Goal: Information Seeking & Learning: Stay updated

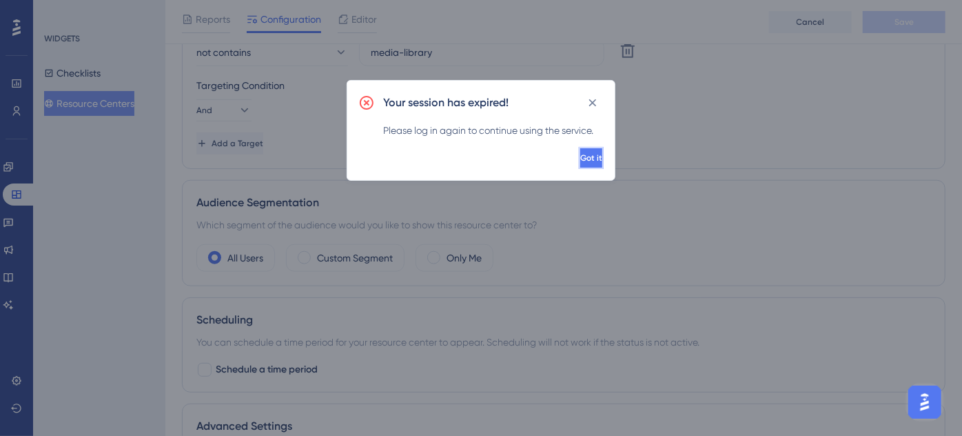
click at [580, 161] on span "Got it" at bounding box center [591, 157] width 22 height 11
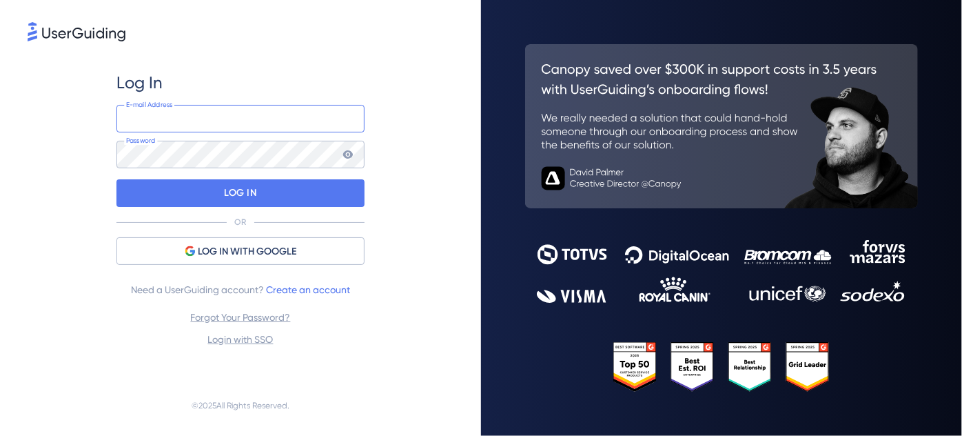
click at [227, 124] on input "email" at bounding box center [240, 119] width 248 height 28
type input "[EMAIL_ADDRESS][DOMAIN_NAME]"
click at [351, 152] on icon at bounding box center [348, 154] width 10 height 8
click at [106, 159] on div "Log In [EMAIL_ADDRESS][DOMAIN_NAME] E-mail Address Password LOG IN OR LOG IN WI…" at bounding box center [241, 209] width 426 height 331
click at [349, 154] on icon at bounding box center [348, 154] width 10 height 8
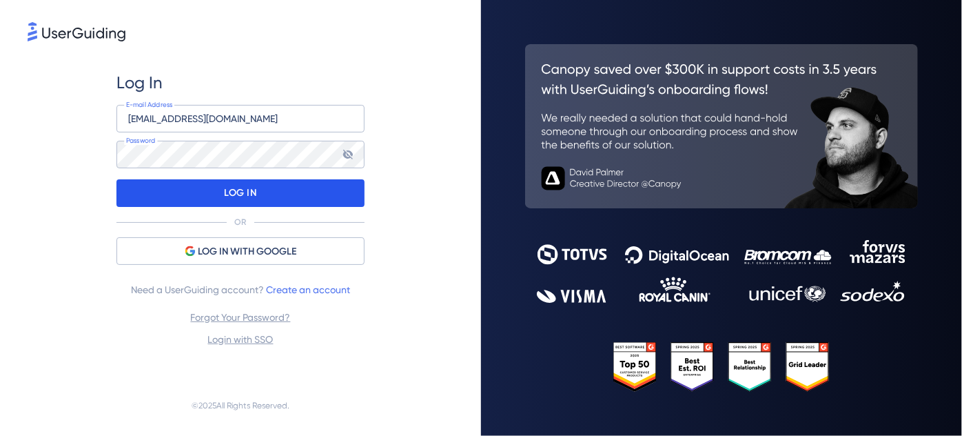
click at [211, 198] on div "LOG IN" at bounding box center [240, 193] width 248 height 28
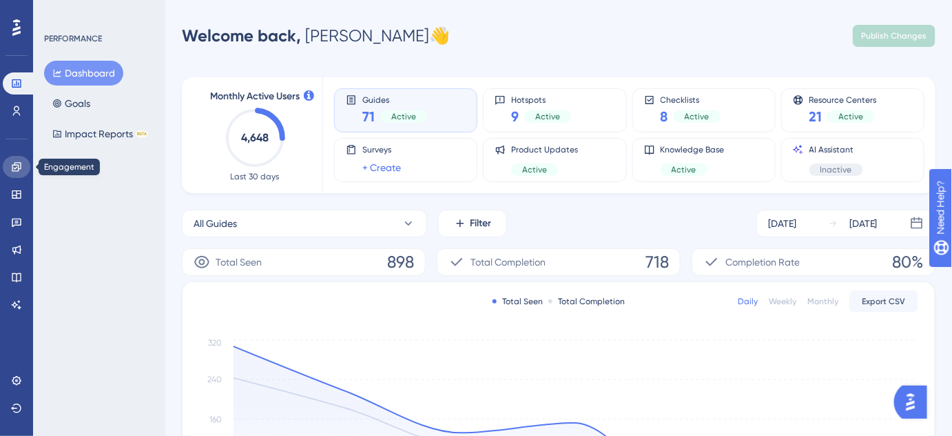
click at [11, 167] on icon at bounding box center [16, 166] width 11 height 11
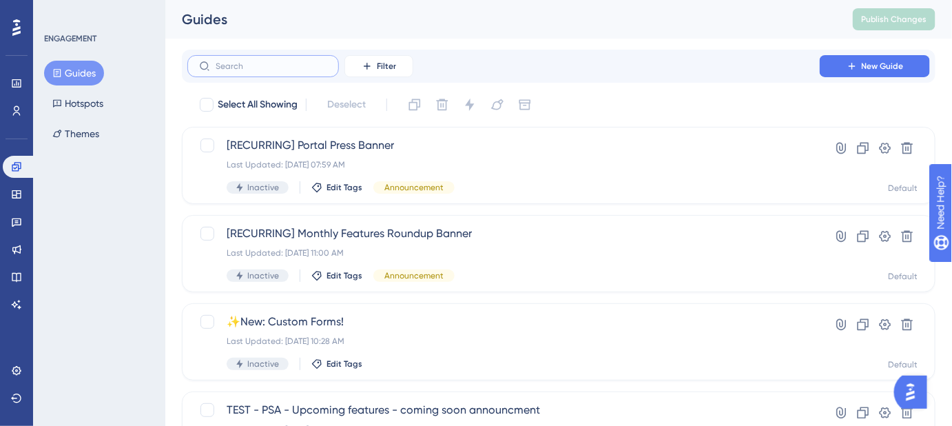
click at [296, 65] on input "text" at bounding box center [272, 66] width 112 height 10
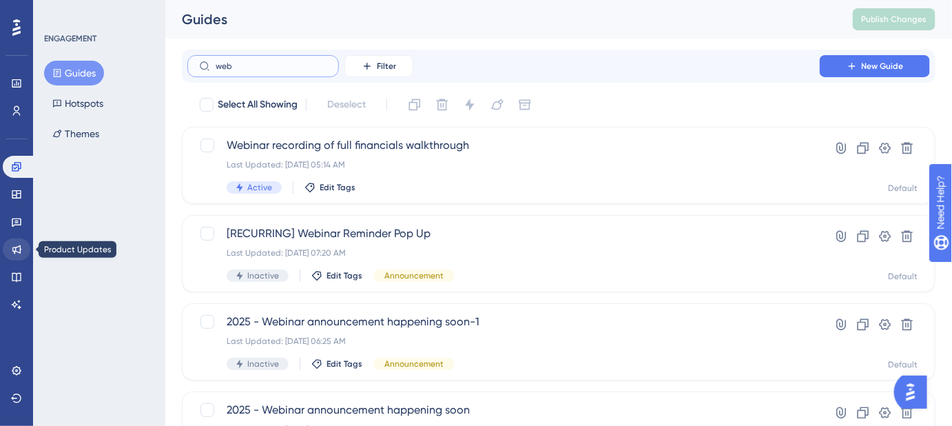
type input "web"
click at [17, 250] on icon at bounding box center [16, 249] width 11 height 11
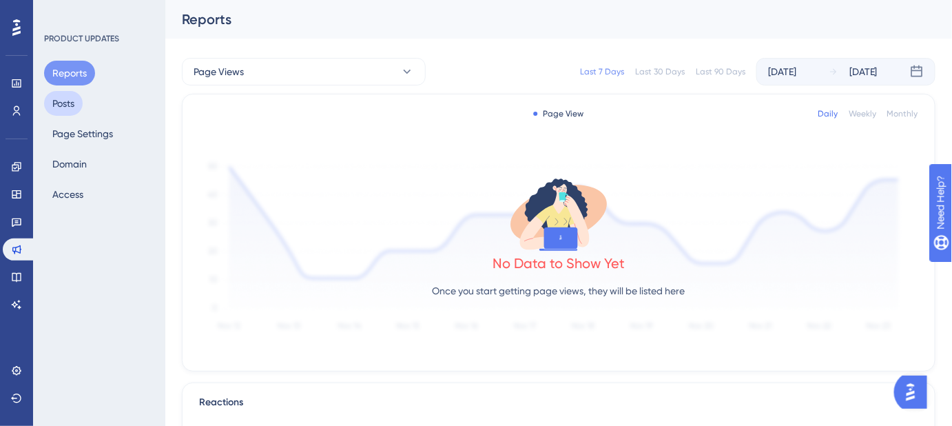
click at [74, 107] on button "Posts" at bounding box center [63, 103] width 39 height 25
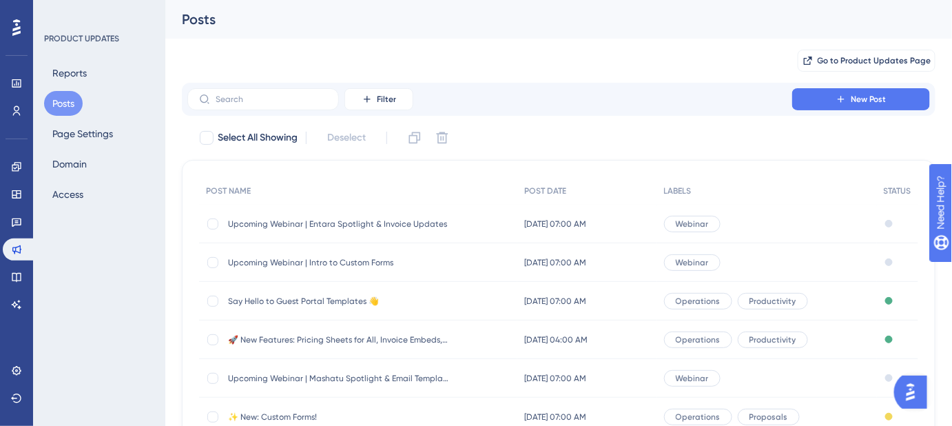
click at [320, 227] on span "Upcoming Webinar | Entara Spotlight & Invoice Updates" at bounding box center [338, 223] width 221 height 11
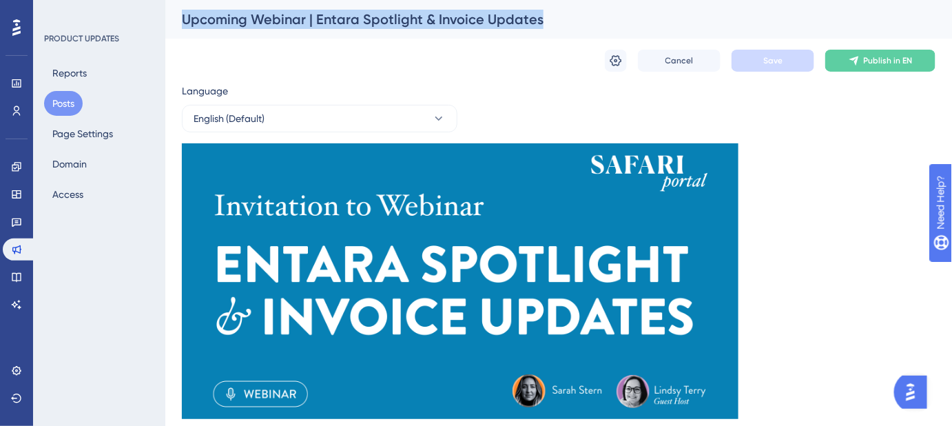
drag, startPoint x: 554, startPoint y: 21, endPoint x: 178, endPoint y: 25, distance: 376.3
click at [182, 25] on div "Upcoming Webinar | Entara Spotlight & Invoice Updates" at bounding box center [541, 19] width 719 height 19
copy div "Upcoming Webinar | Entara Spotlight & Invoice Updates"
